Goal: Transaction & Acquisition: Purchase product/service

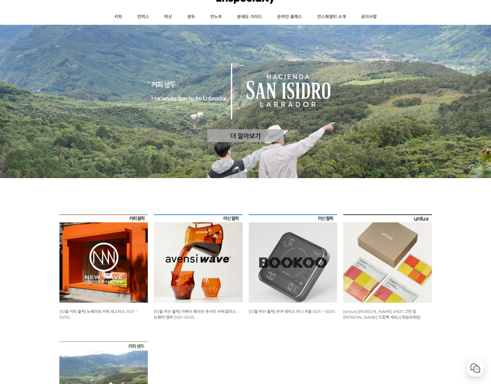
scroll to position [151, 0]
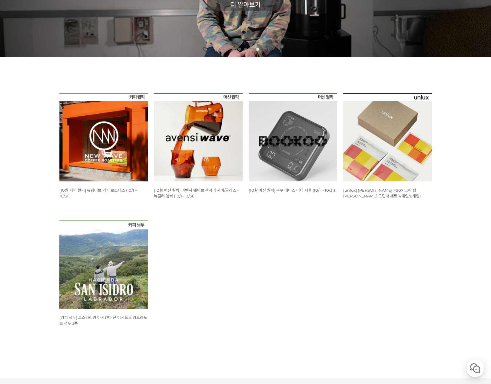
click at [101, 189] on span "[10월 커피 월픽] 뉴웨이브 커피 로스터스 (10/1 ~ 10/31)" at bounding box center [98, 193] width 78 height 11
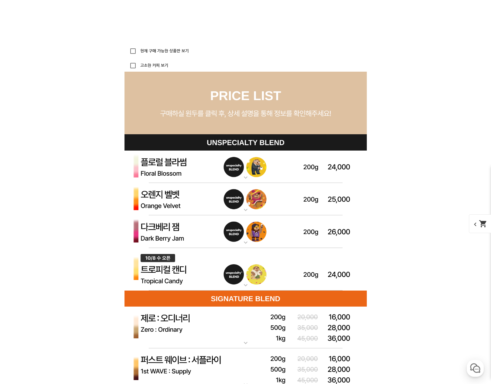
scroll to position [1635, 0]
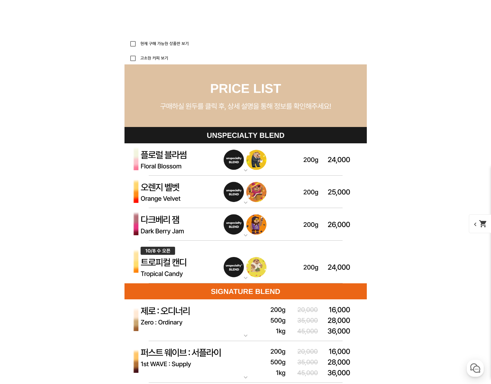
click at [172, 157] on img at bounding box center [245, 160] width 242 height 33
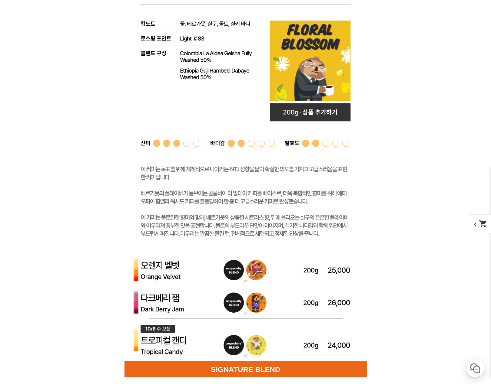
scroll to position [1847, 0]
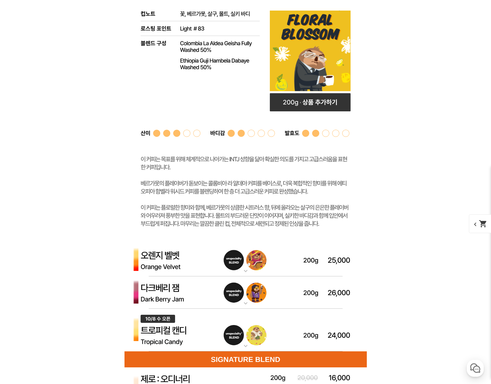
click at [179, 263] on img at bounding box center [245, 260] width 242 height 33
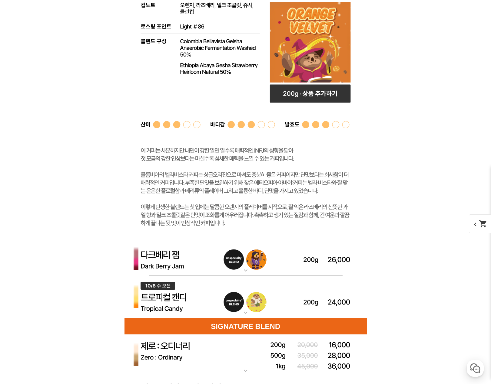
scroll to position [2180, 0]
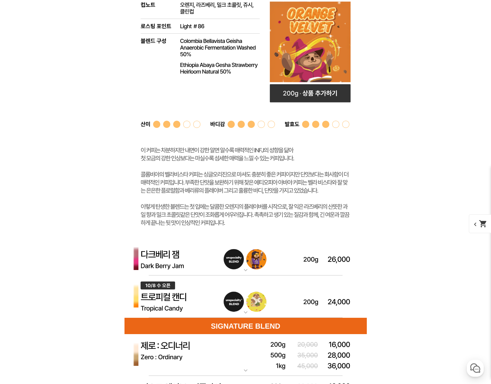
click at [170, 256] on img at bounding box center [245, 259] width 242 height 33
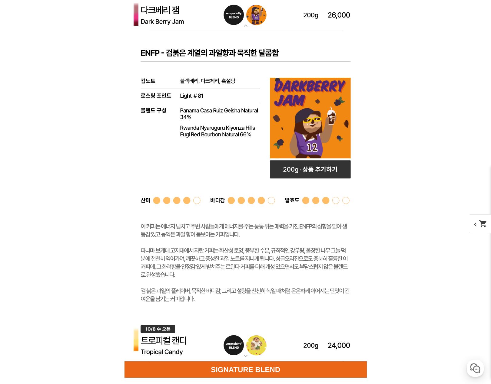
scroll to position [2483, 0]
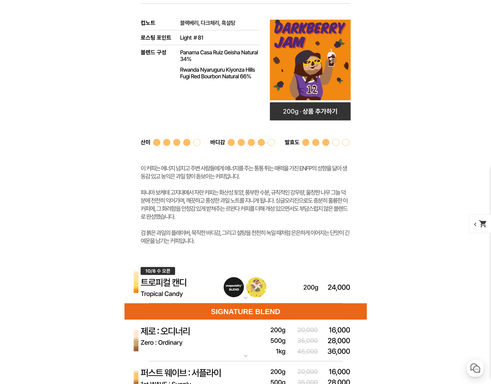
click at [179, 283] on img at bounding box center [245, 282] width 242 height 43
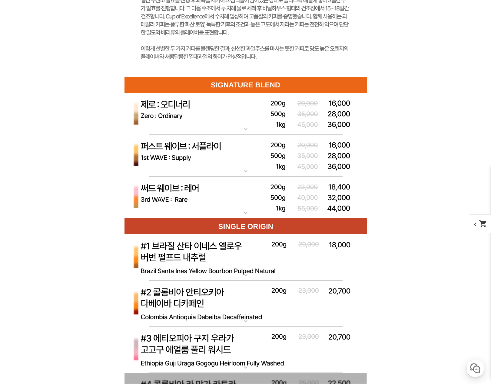
scroll to position [3027, 0]
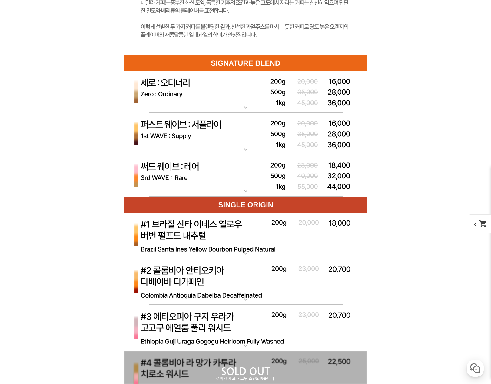
click at [218, 100] on img at bounding box center [245, 92] width 242 height 42
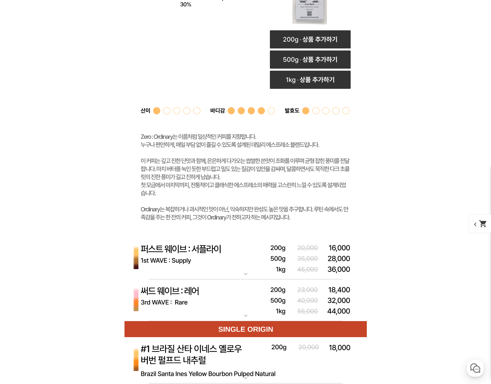
scroll to position [3360, 0]
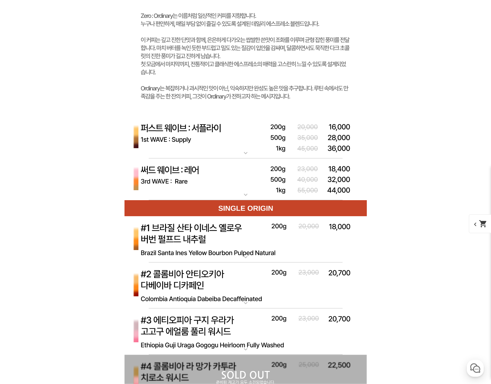
click at [252, 153] on img at bounding box center [245, 138] width 242 height 42
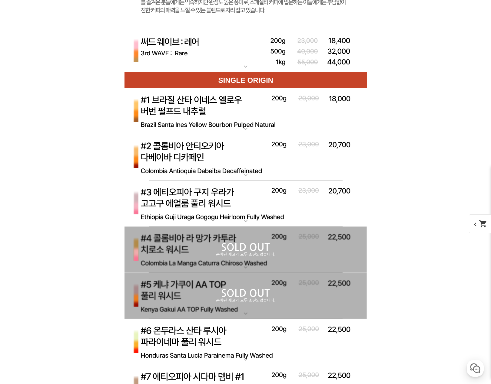
scroll to position [3815, 0]
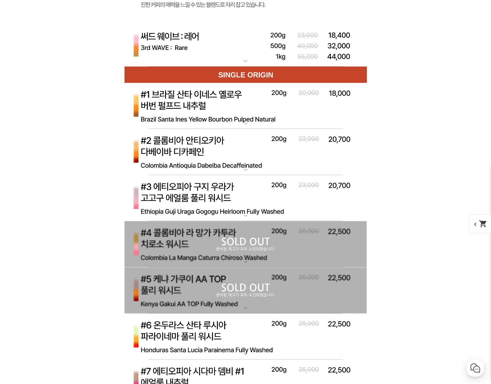
click at [236, 205] on img at bounding box center [245, 198] width 242 height 47
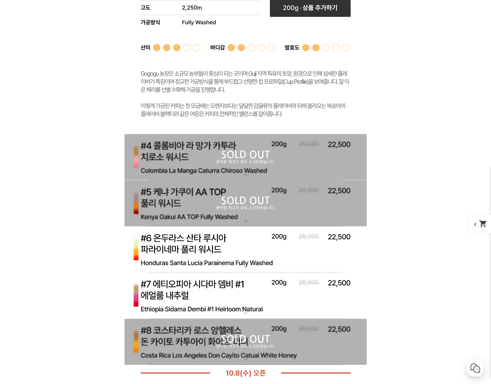
scroll to position [4269, 0]
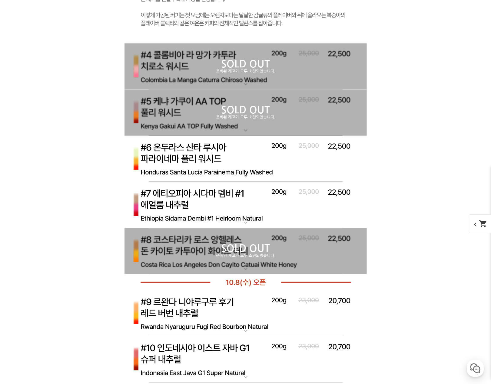
click at [256, 209] on img at bounding box center [245, 205] width 242 height 47
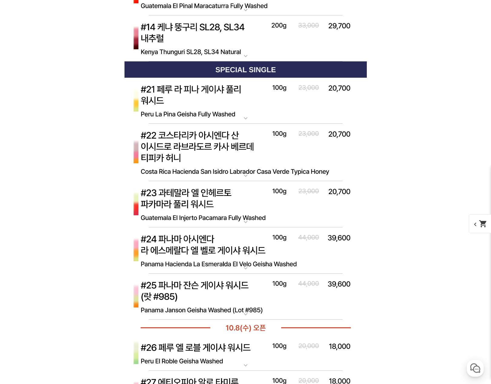
scroll to position [5116, 0]
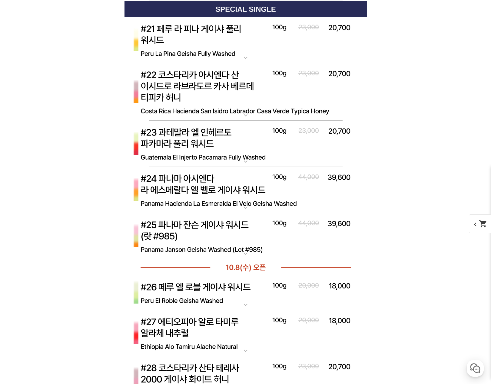
click at [244, 199] on img at bounding box center [245, 190] width 242 height 47
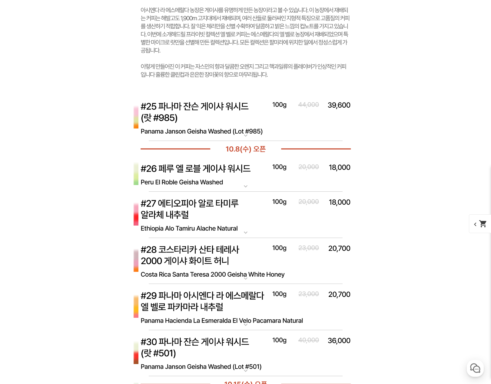
scroll to position [5571, 0]
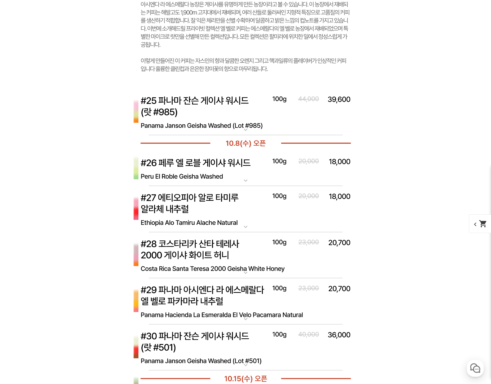
click at [229, 225] on img at bounding box center [245, 209] width 242 height 47
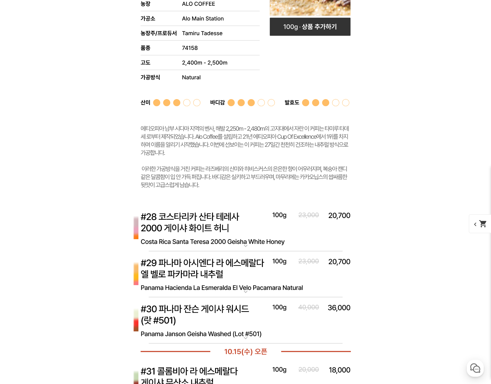
scroll to position [5994, 0]
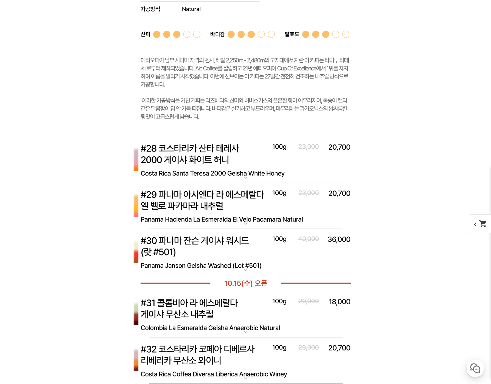
click at [250, 216] on img at bounding box center [245, 206] width 242 height 47
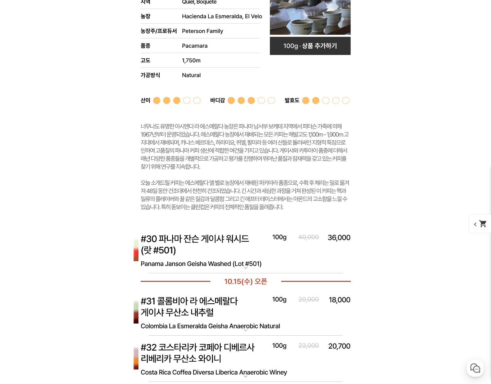
scroll to position [6418, 0]
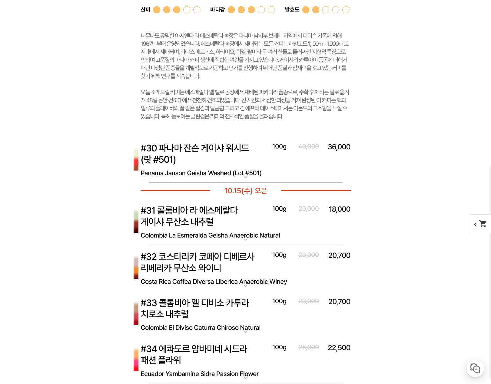
click at [249, 239] on mat-icon "expand_more" at bounding box center [245, 239] width 12 height 7
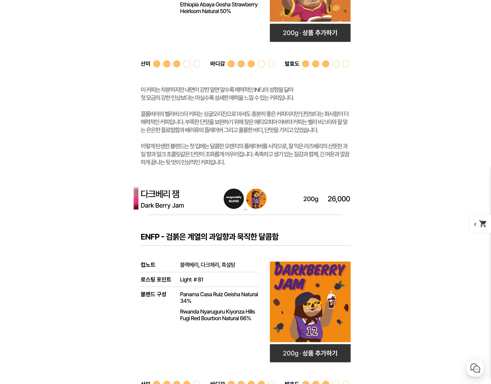
scroll to position [2392, 0]
